Goal: Task Accomplishment & Management: Manage account settings

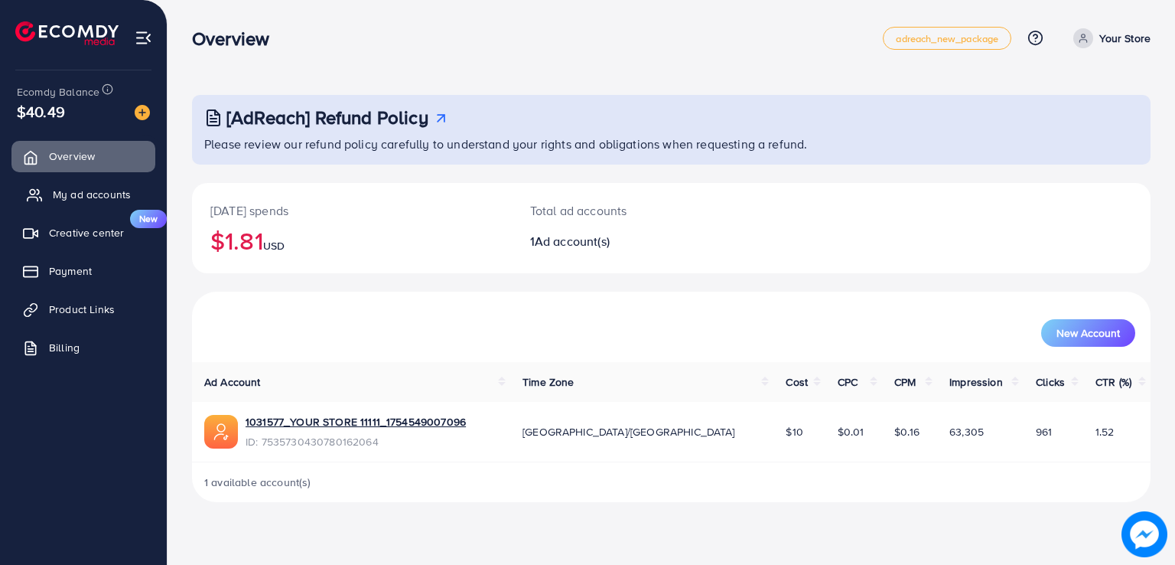
click at [89, 202] on span "My ad accounts" at bounding box center [92, 194] width 78 height 15
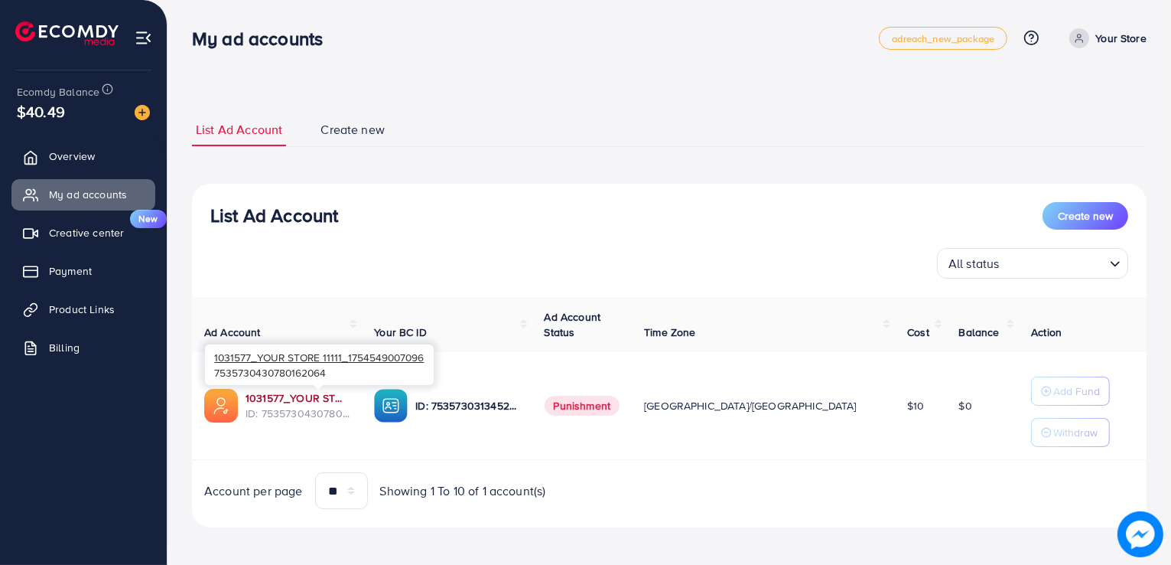
click at [327, 396] on link "1031577_YOUR STORE 11111_1754549007096" at bounding box center [298, 397] width 104 height 15
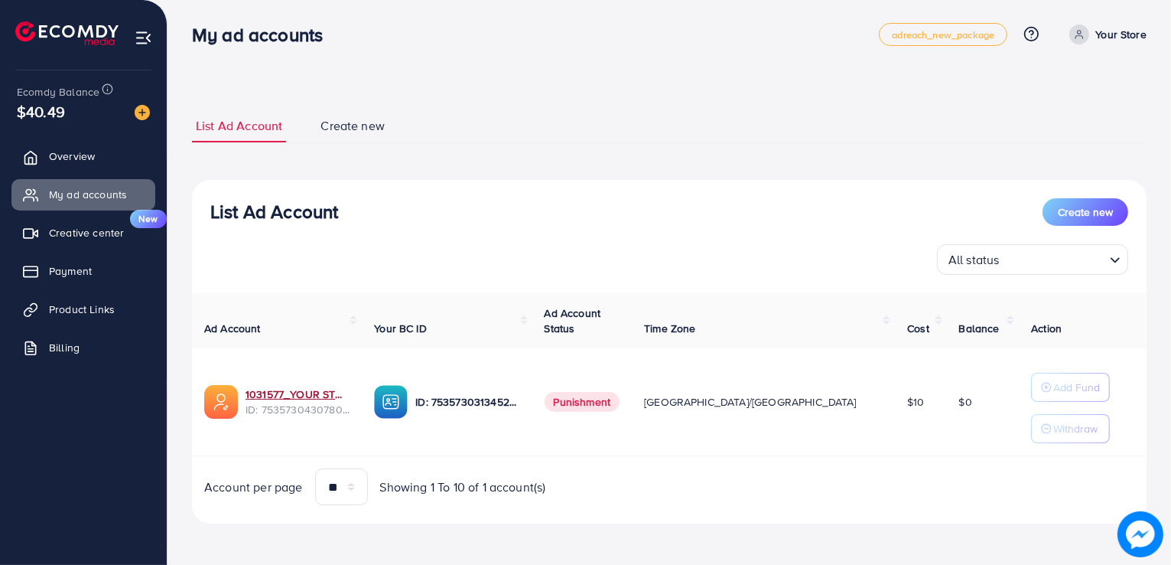
scroll to position [5, 0]
click at [90, 305] on span "Product Links" at bounding box center [86, 308] width 66 height 15
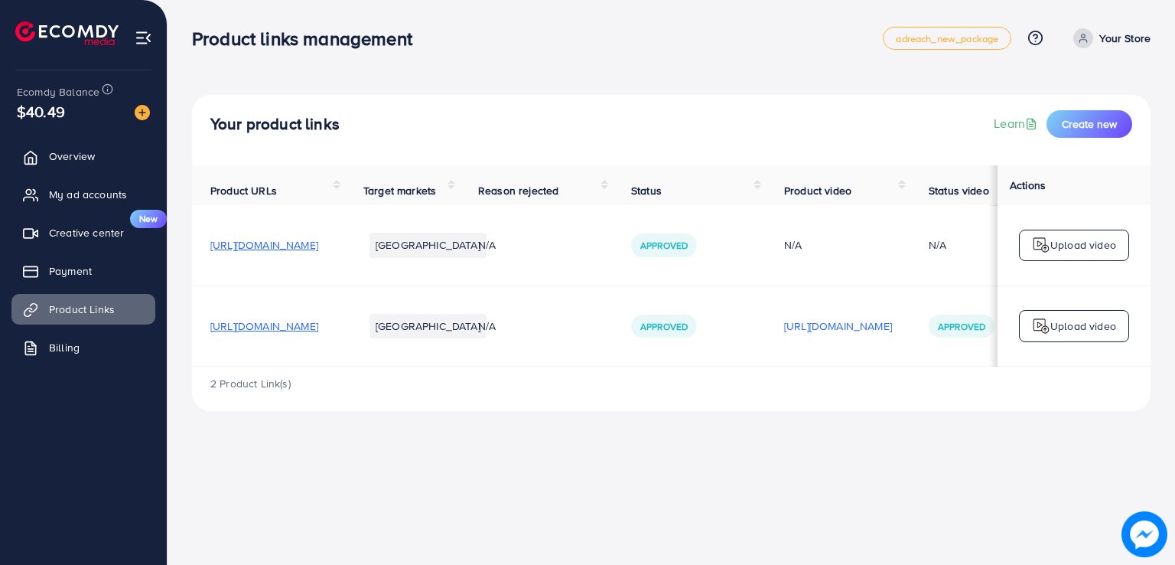
drag, startPoint x: 401, startPoint y: 286, endPoint x: 254, endPoint y: 289, distance: 146.9
click at [89, 189] on span "My ad accounts" at bounding box center [92, 194] width 78 height 15
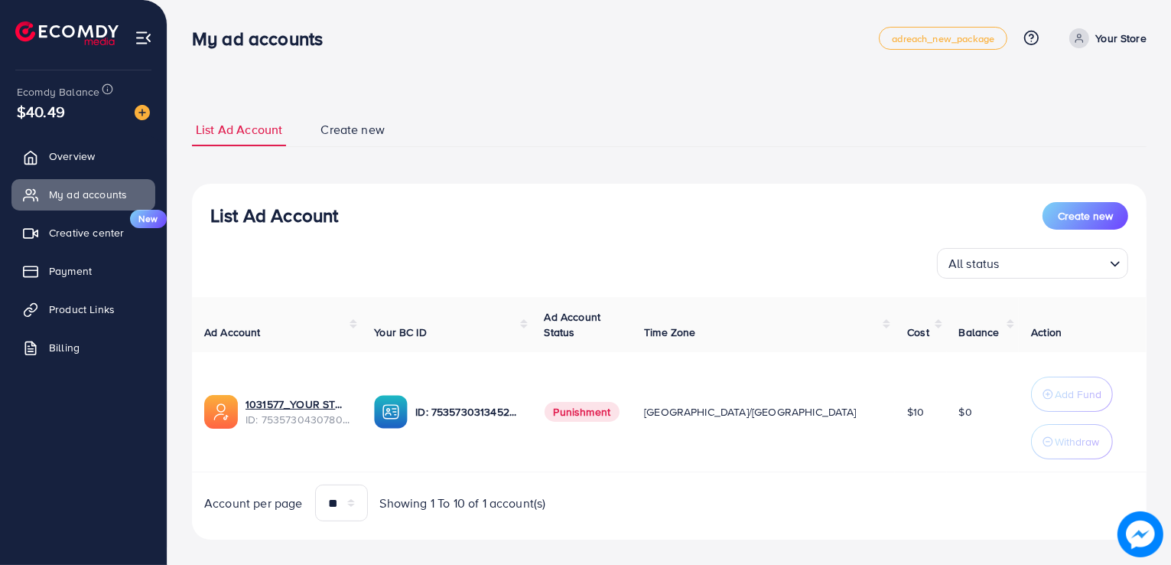
drag, startPoint x: 526, startPoint y: 400, endPoint x: 526, endPoint y: 368, distance: 32.1
click at [1055, 389] on p "Add Fund" at bounding box center [1078, 394] width 47 height 18
click at [1035, 395] on div "Only withdraw money from TikTok ad account balance to Ecomdy wallet when ad acc…" at bounding box center [1020, 390] width 245 height 55
